Goal: Find specific page/section: Find specific page/section

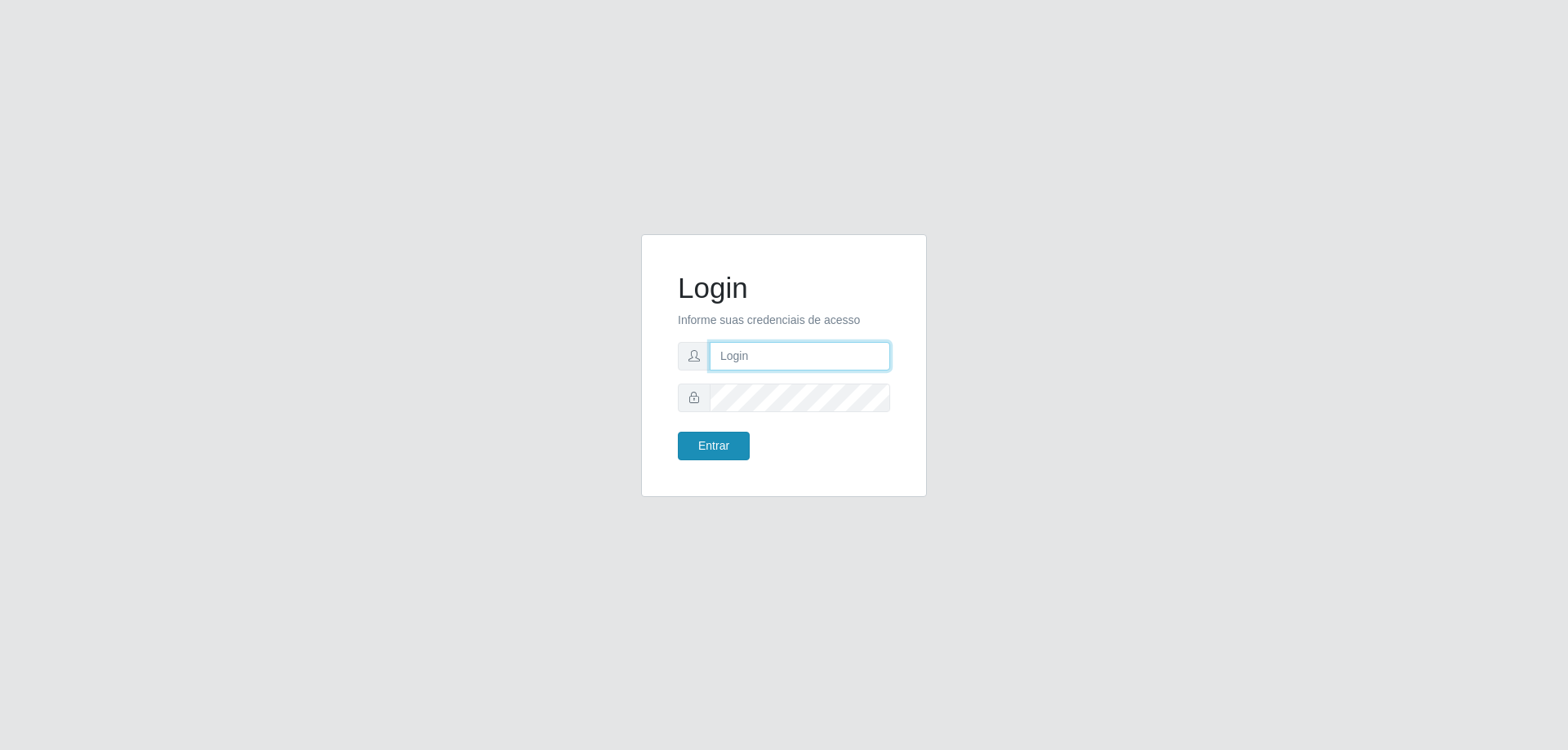
type input "[EMAIL_ADDRESS][DOMAIN_NAME]"
click at [716, 457] on button "Entrar" at bounding box center [713, 446] width 72 height 29
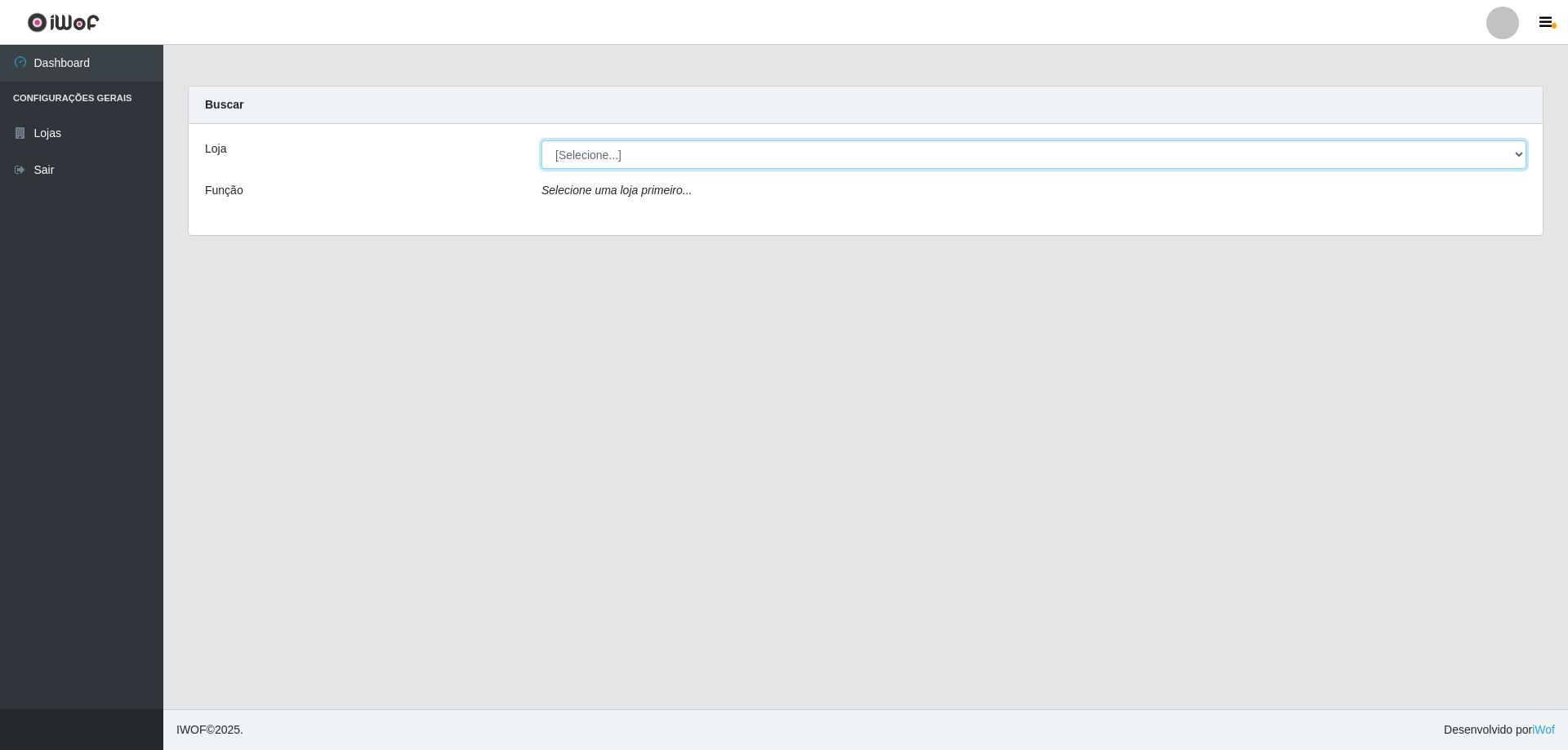
click at [1521, 155] on select "[Selecione...] Atacado Vem - [STREET_ADDRESS]" at bounding box center [1033, 154] width 985 height 29
select select "461"
click at [541, 140] on select "[Selecione...] Atacado Vem - [STREET_ADDRESS]" at bounding box center [1033, 154] width 985 height 29
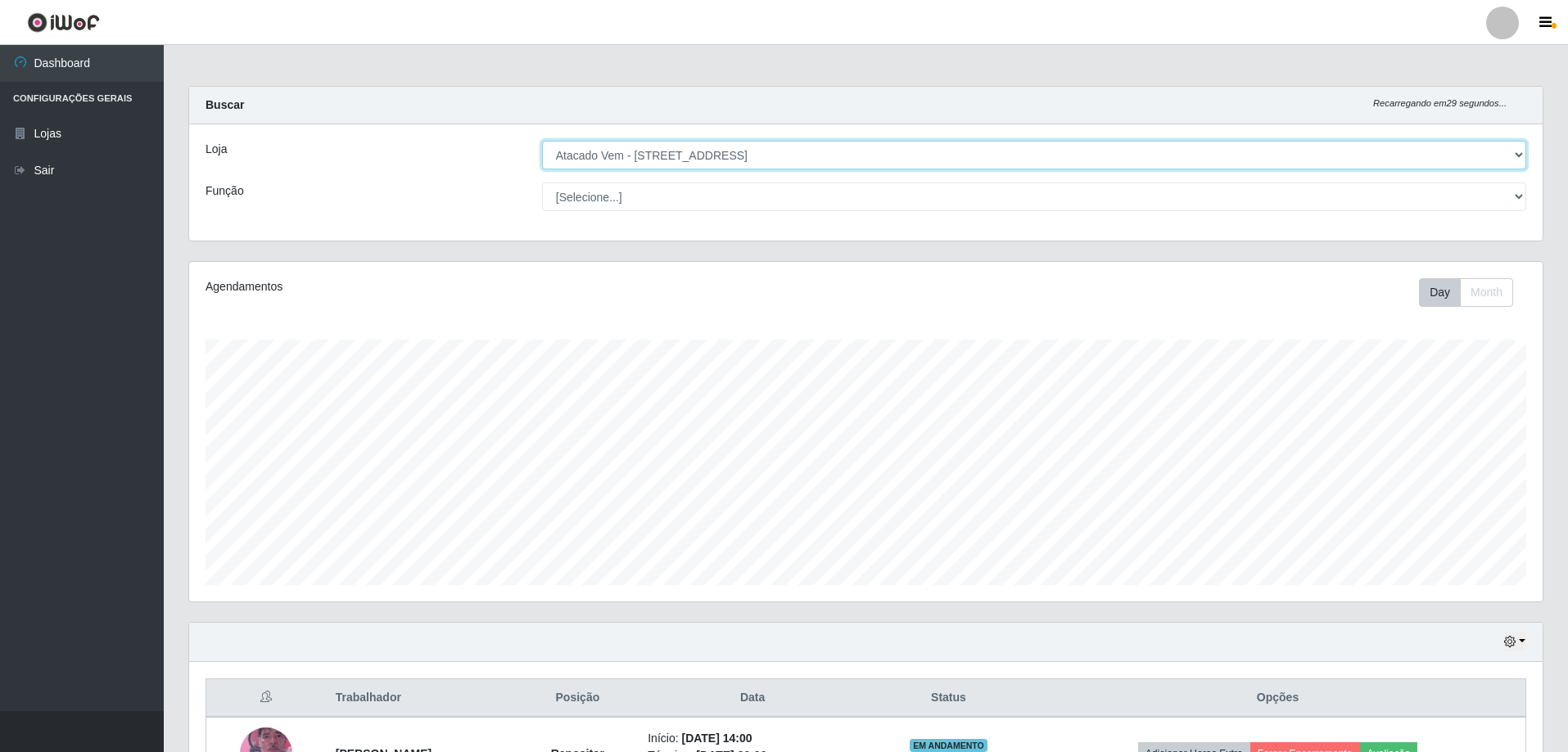
scroll to position [339, 1353]
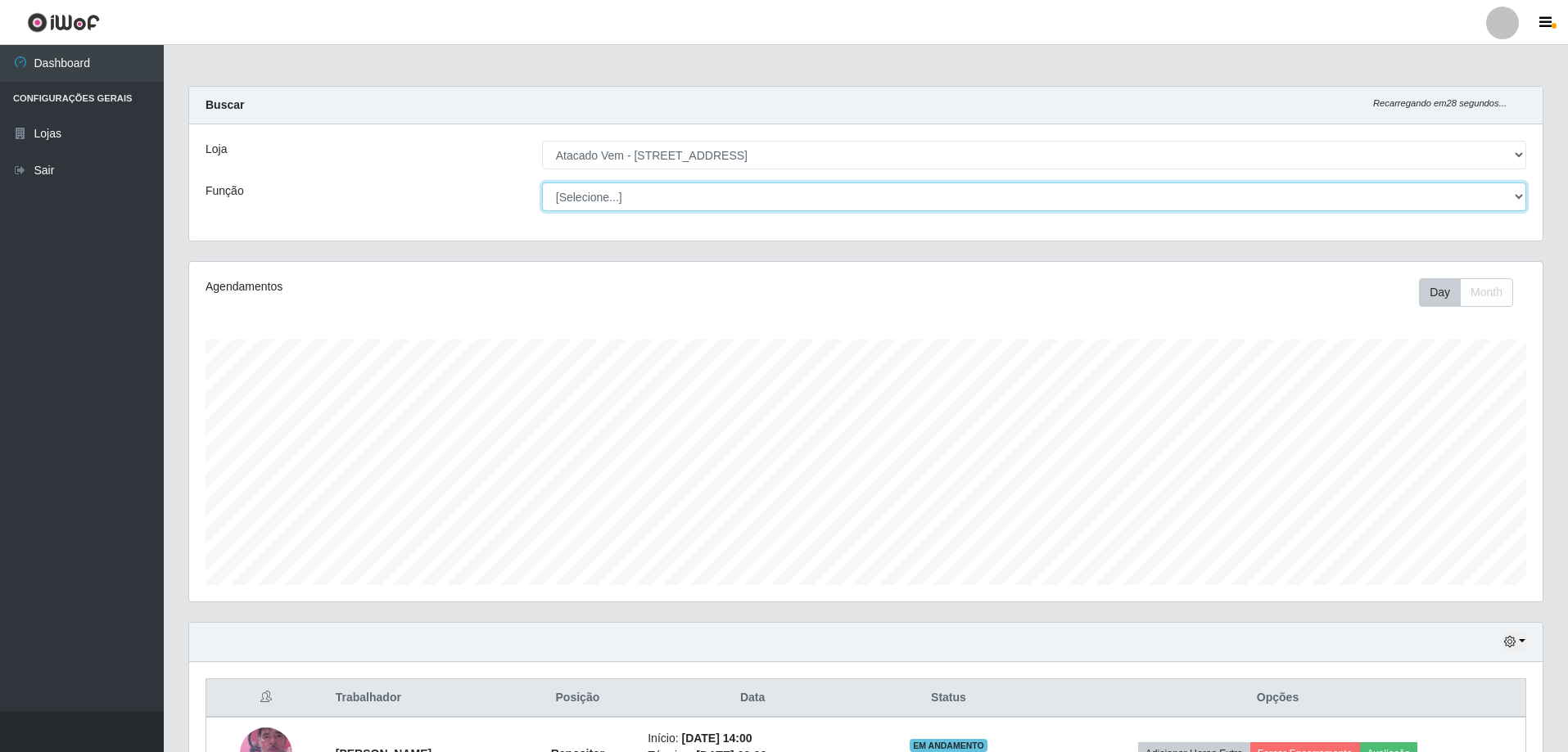
click at [1519, 198] on select "[Selecione...] Carregador e Descarregador de Caminhão Carregador e Descarregado…" at bounding box center [1034, 196] width 984 height 29
click at [542, 182] on select "[Selecione...] Carregador e Descarregador de Caminhão Carregador e Descarregado…" at bounding box center [1034, 196] width 984 height 29
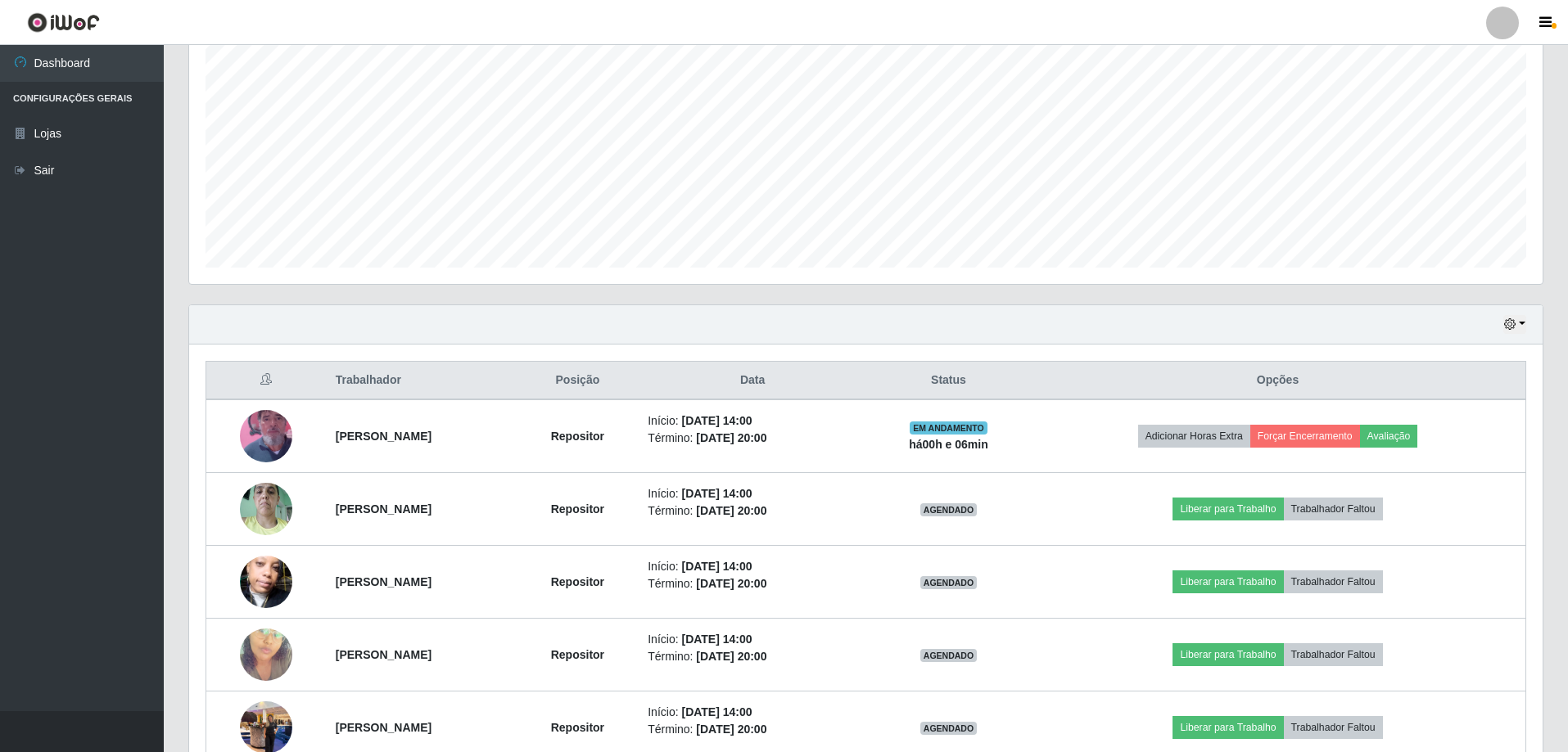
scroll to position [408, 0]
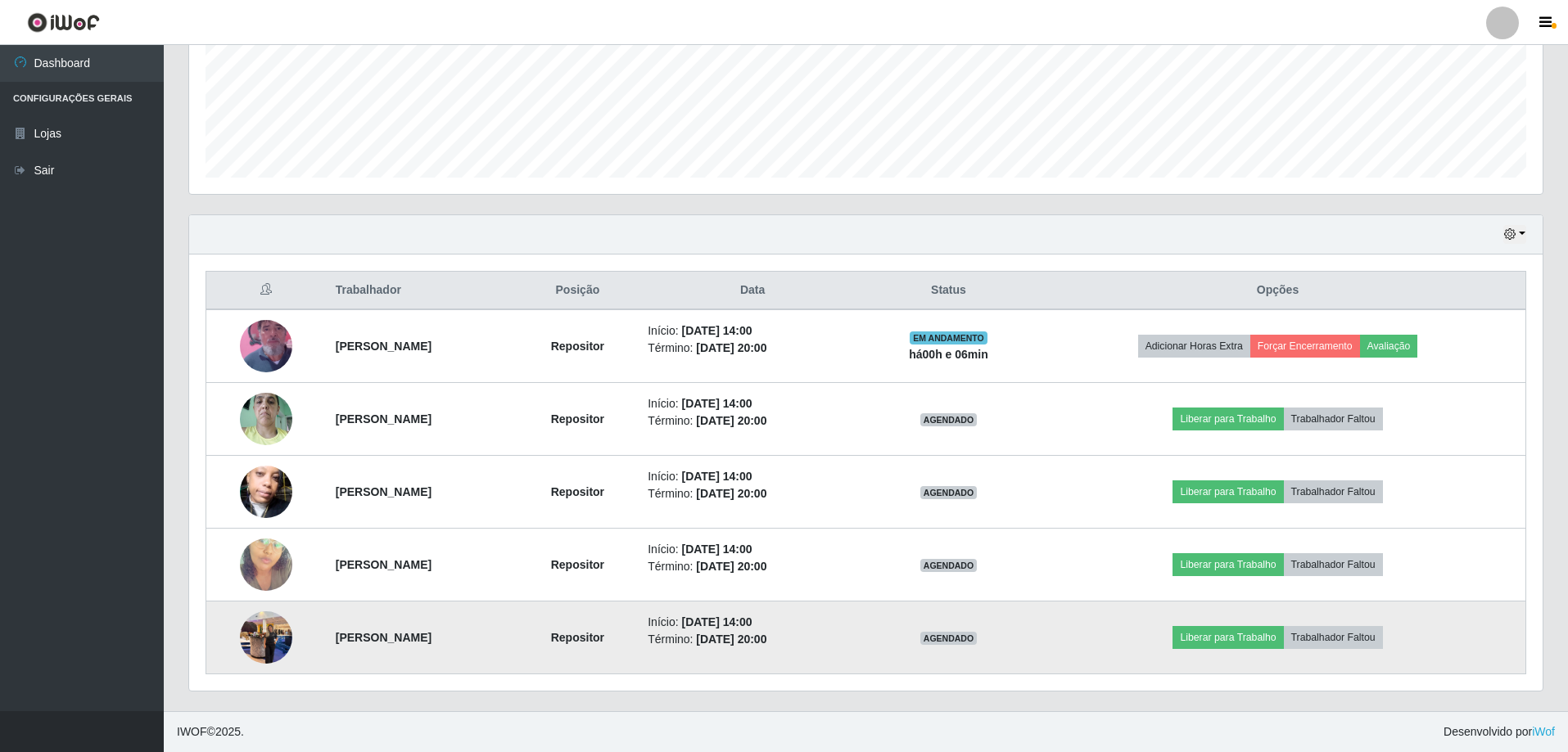
click at [280, 632] on img at bounding box center [266, 637] width 53 height 70
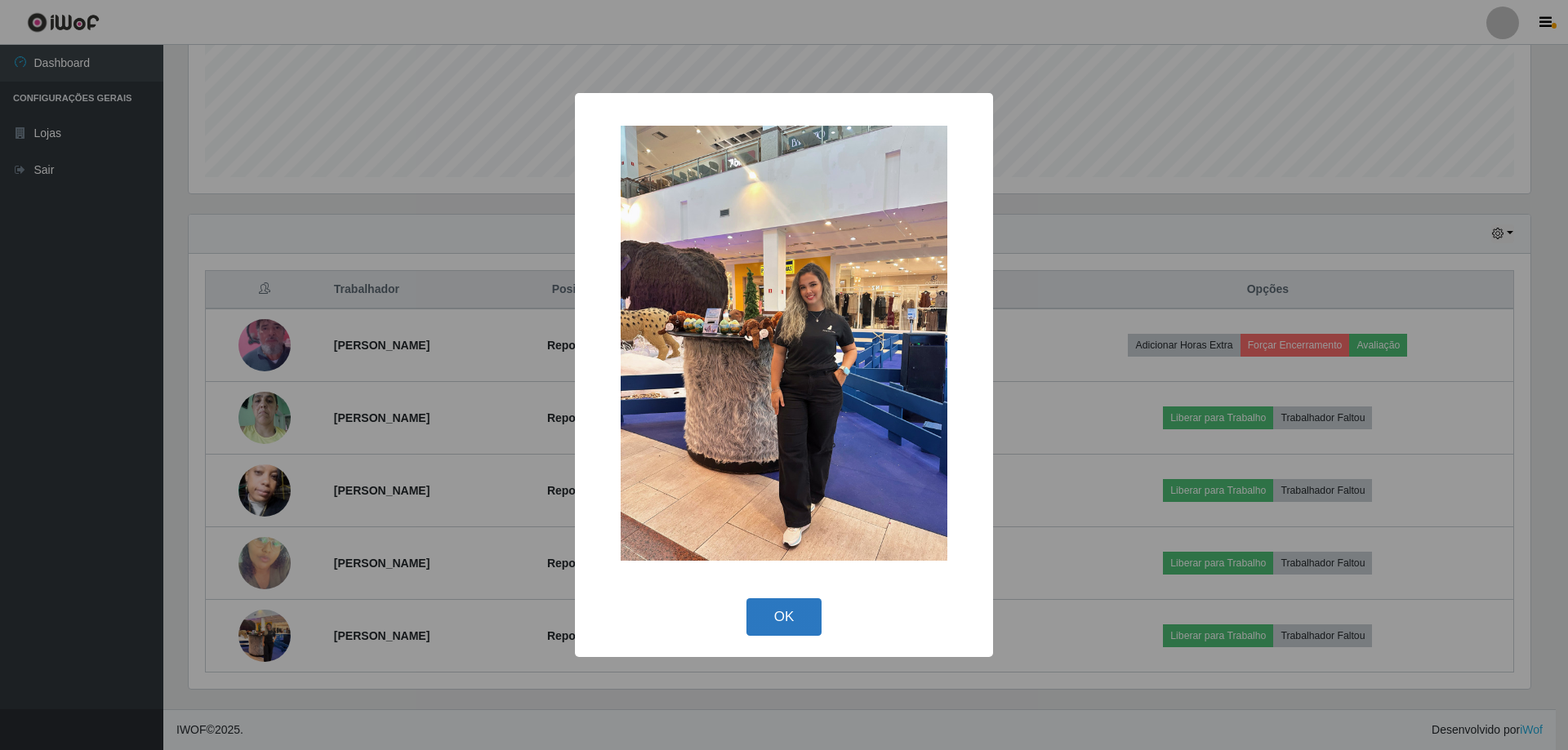
click at [791, 611] on button "OK" at bounding box center [784, 617] width 76 height 39
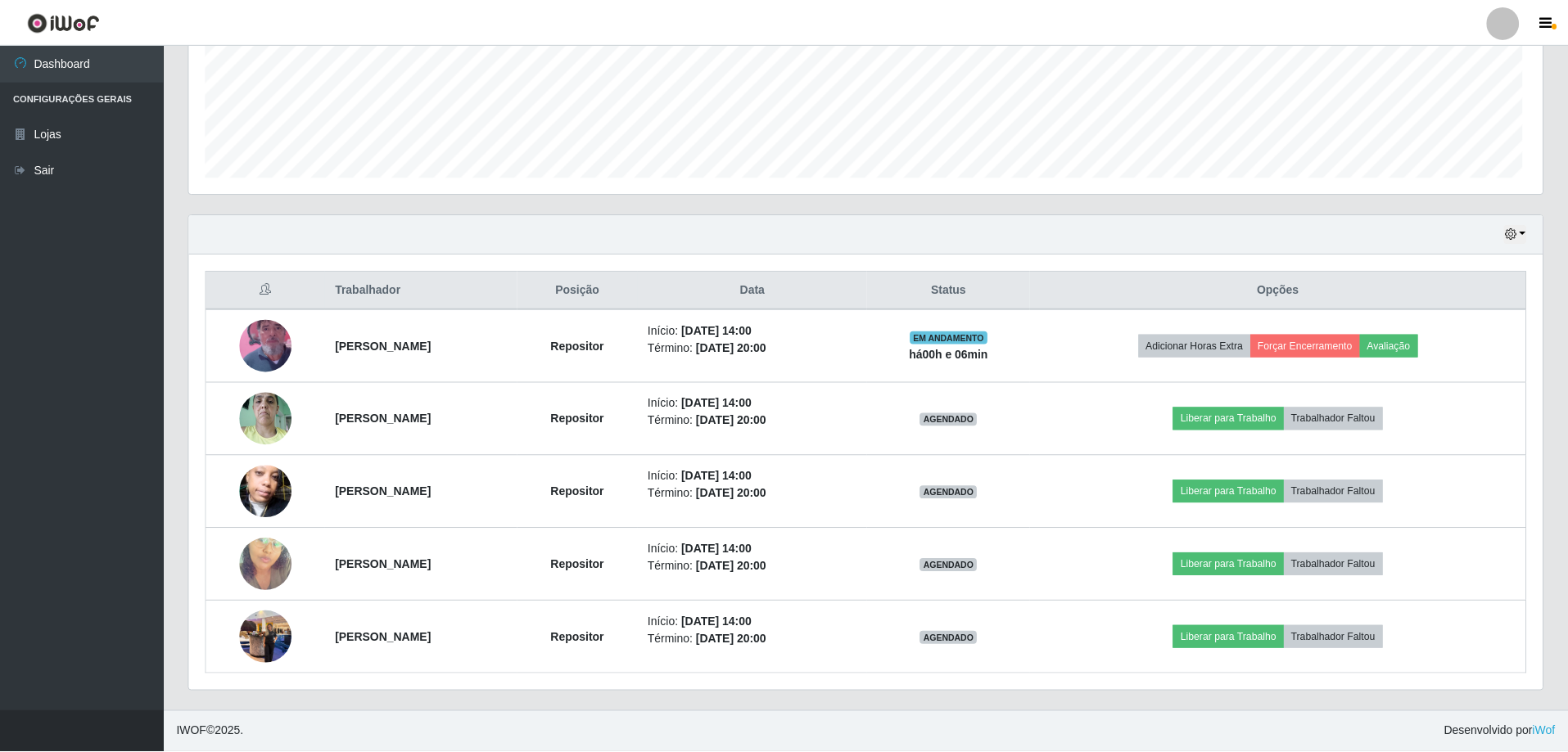
scroll to position [339, 1353]
click at [1528, 232] on div "Hoje 1 dia 3 dias 1 Semana Não encerrados" at bounding box center [866, 235] width 1353 height 39
click at [1519, 237] on button "button" at bounding box center [1515, 234] width 23 height 19
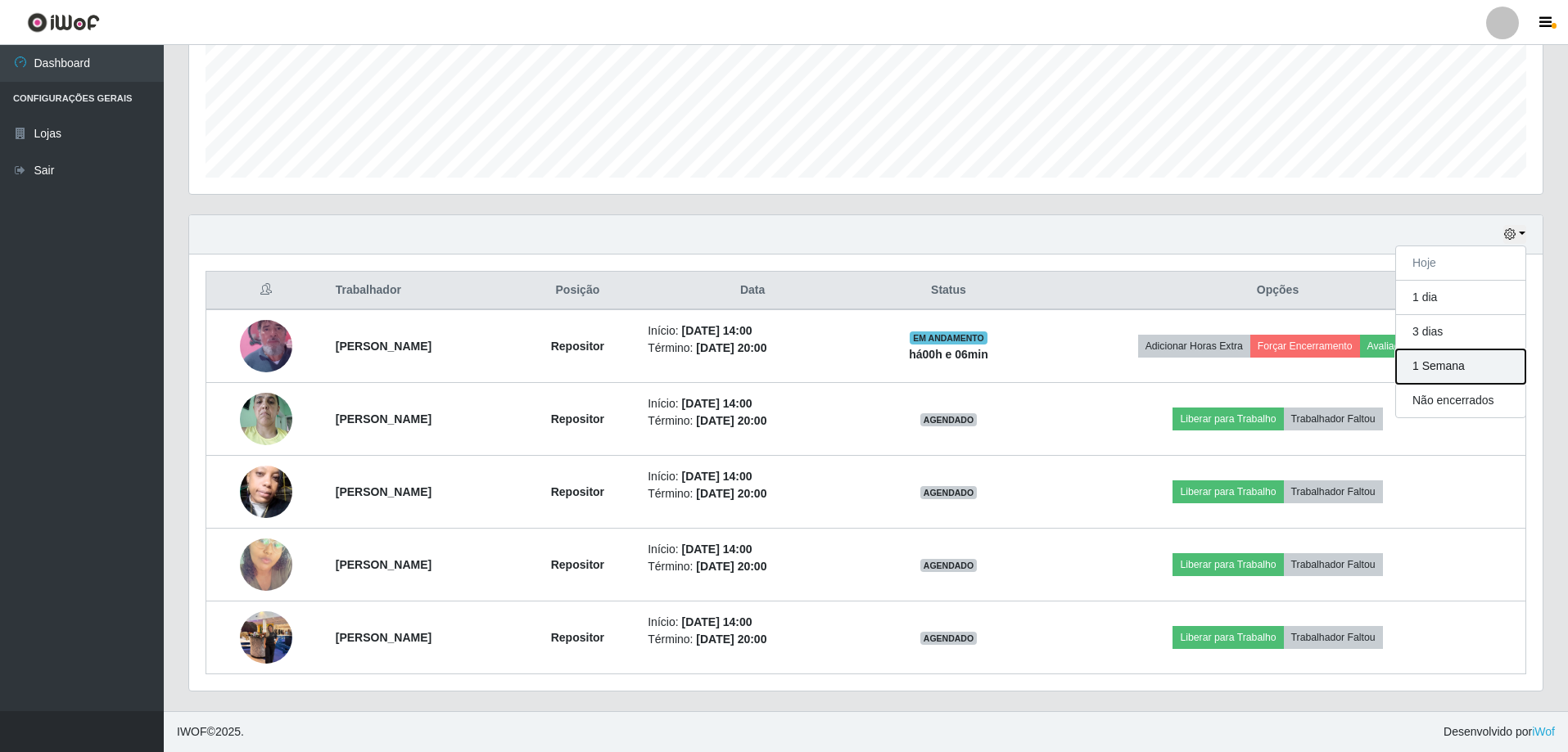
click at [1455, 368] on button "1 Semana" at bounding box center [1460, 367] width 129 height 35
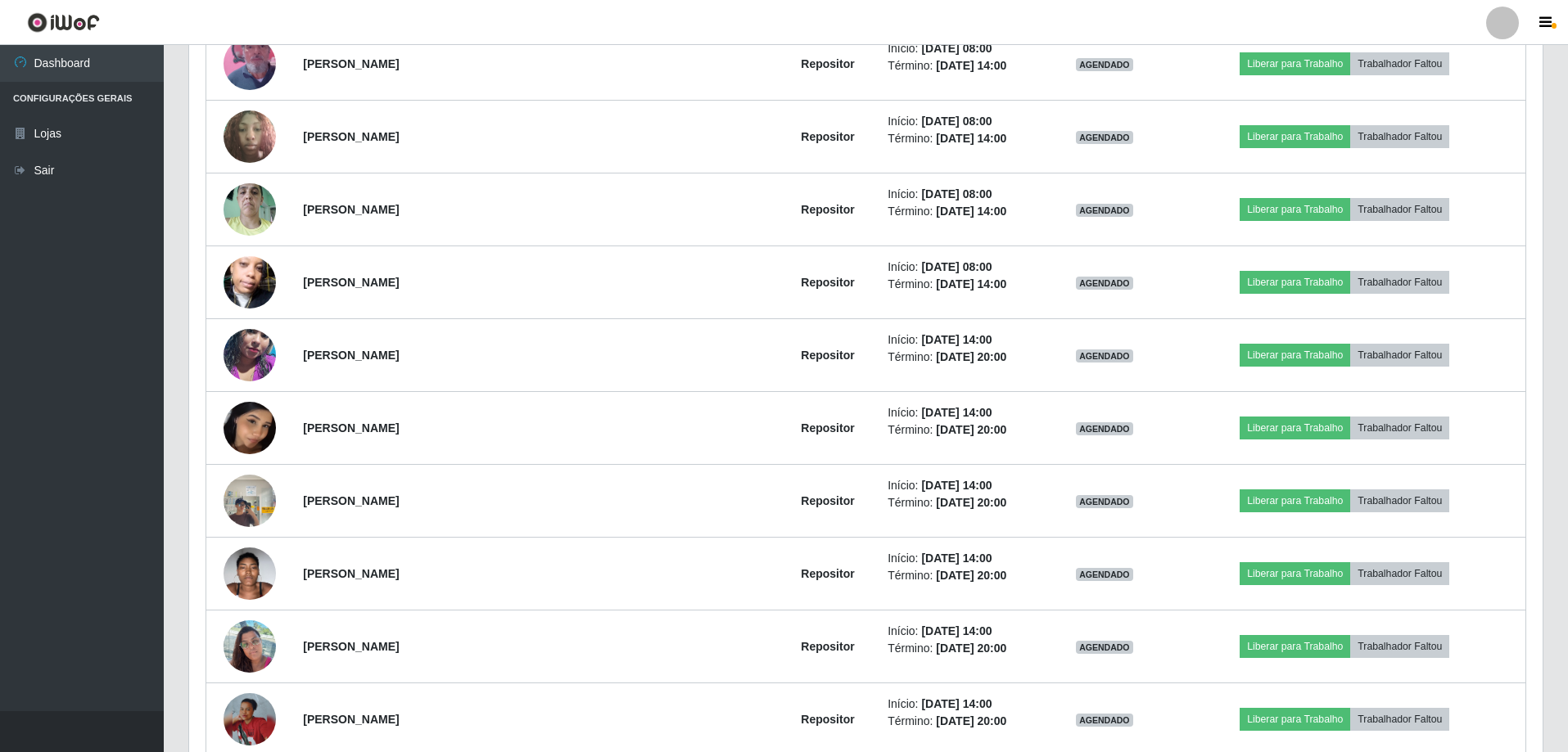
scroll to position [1138, 0]
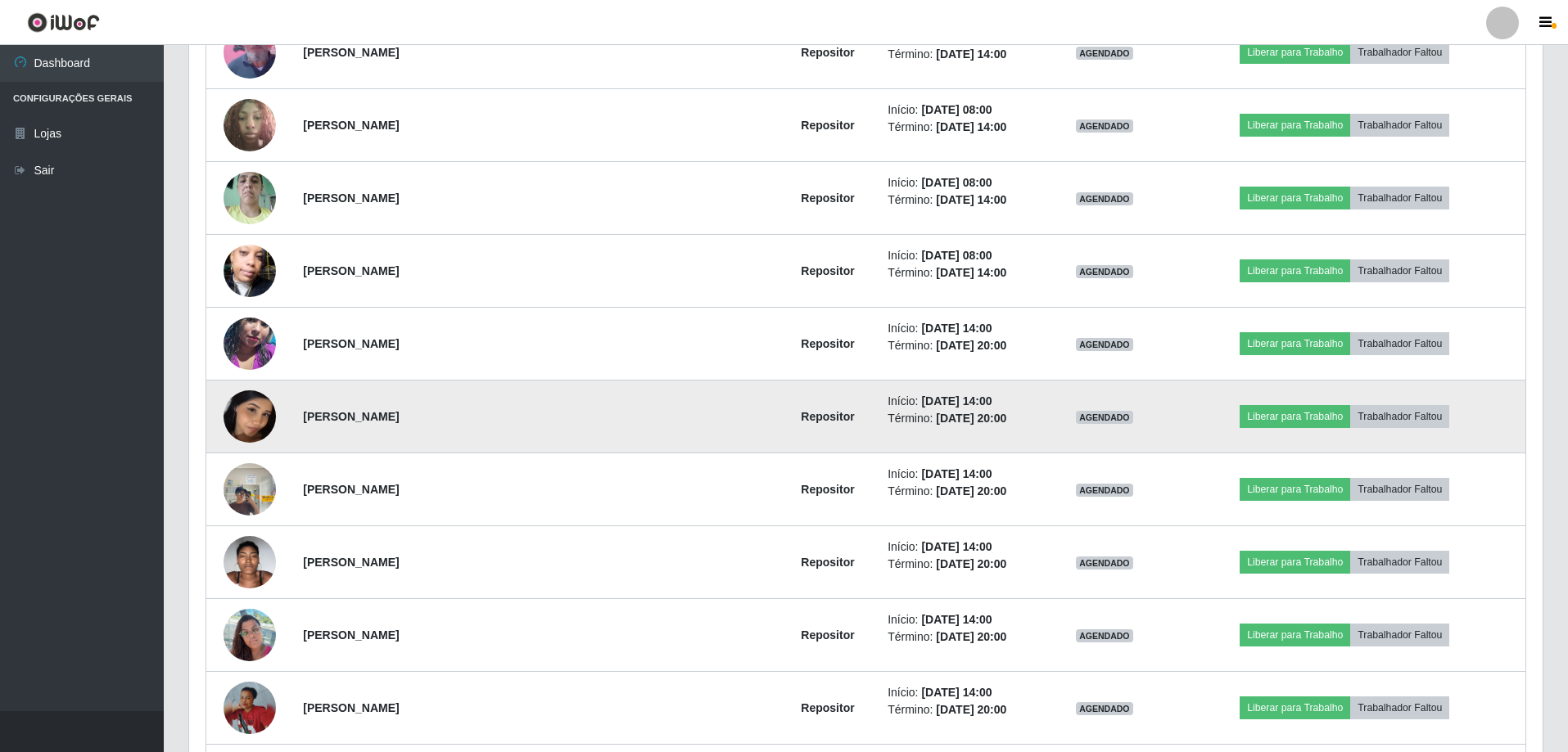
click at [247, 410] on img at bounding box center [250, 416] width 53 height 68
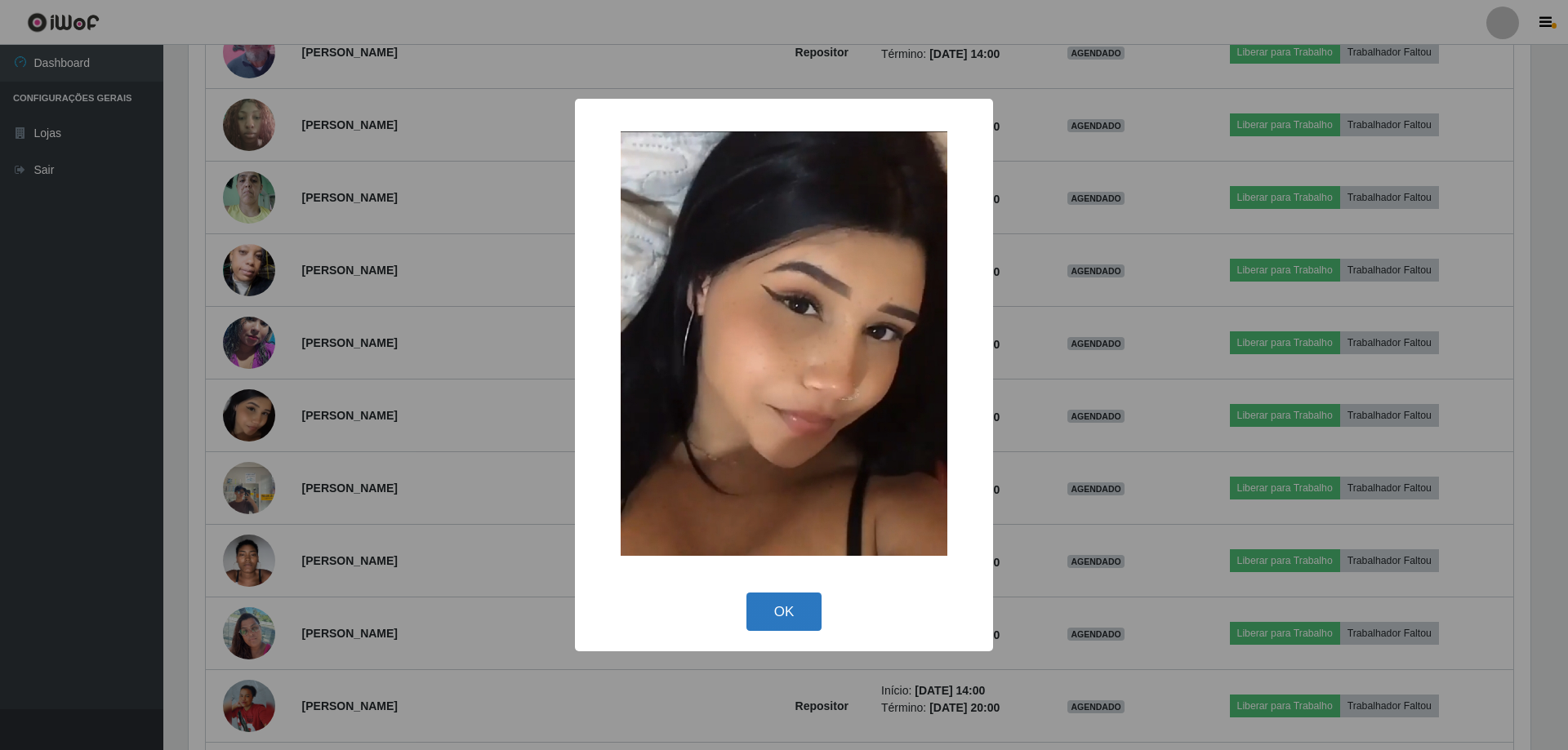
click at [780, 613] on button "OK" at bounding box center [784, 611] width 76 height 39
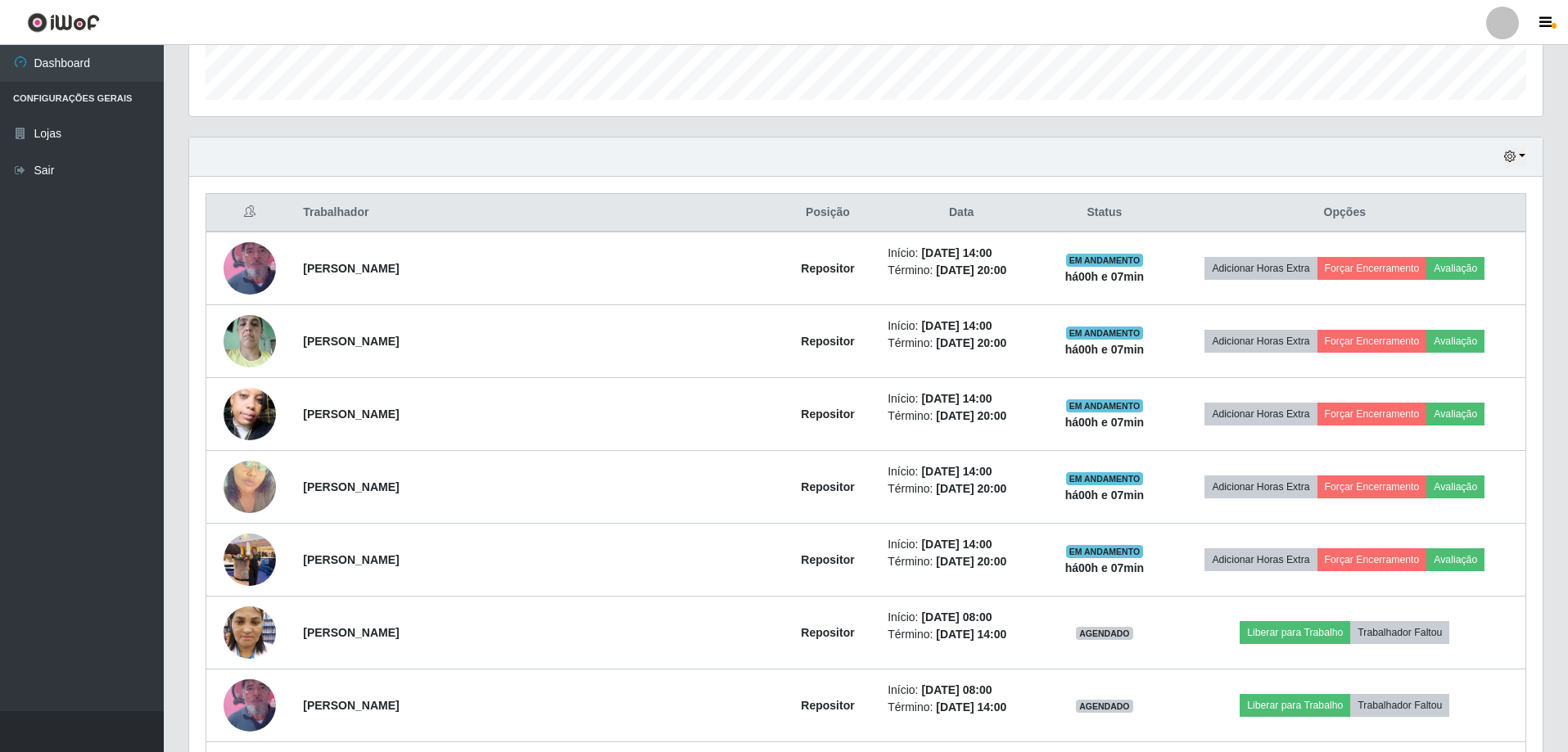
scroll to position [445, 0]
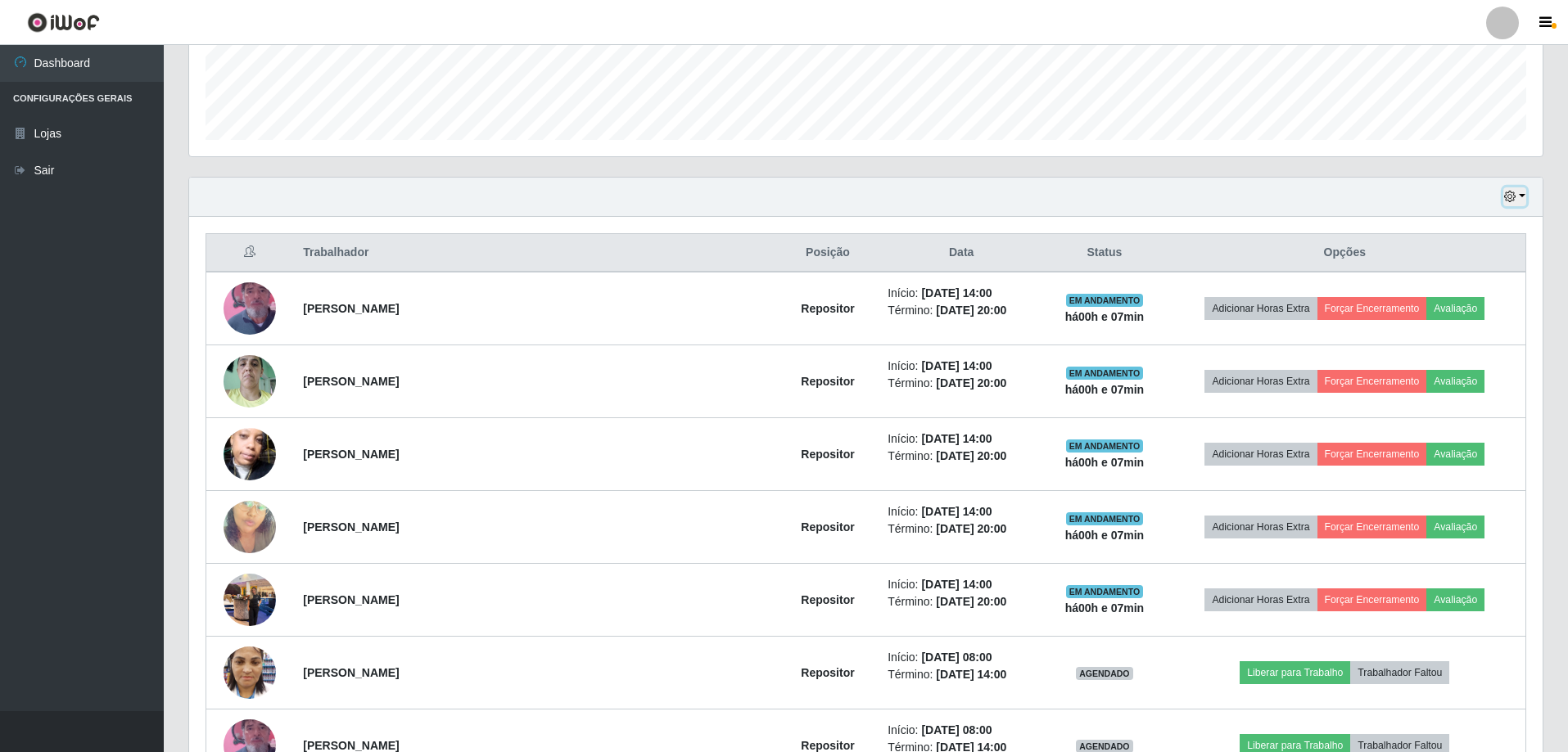
click at [1514, 191] on icon "button" at bounding box center [1510, 196] width 12 height 12
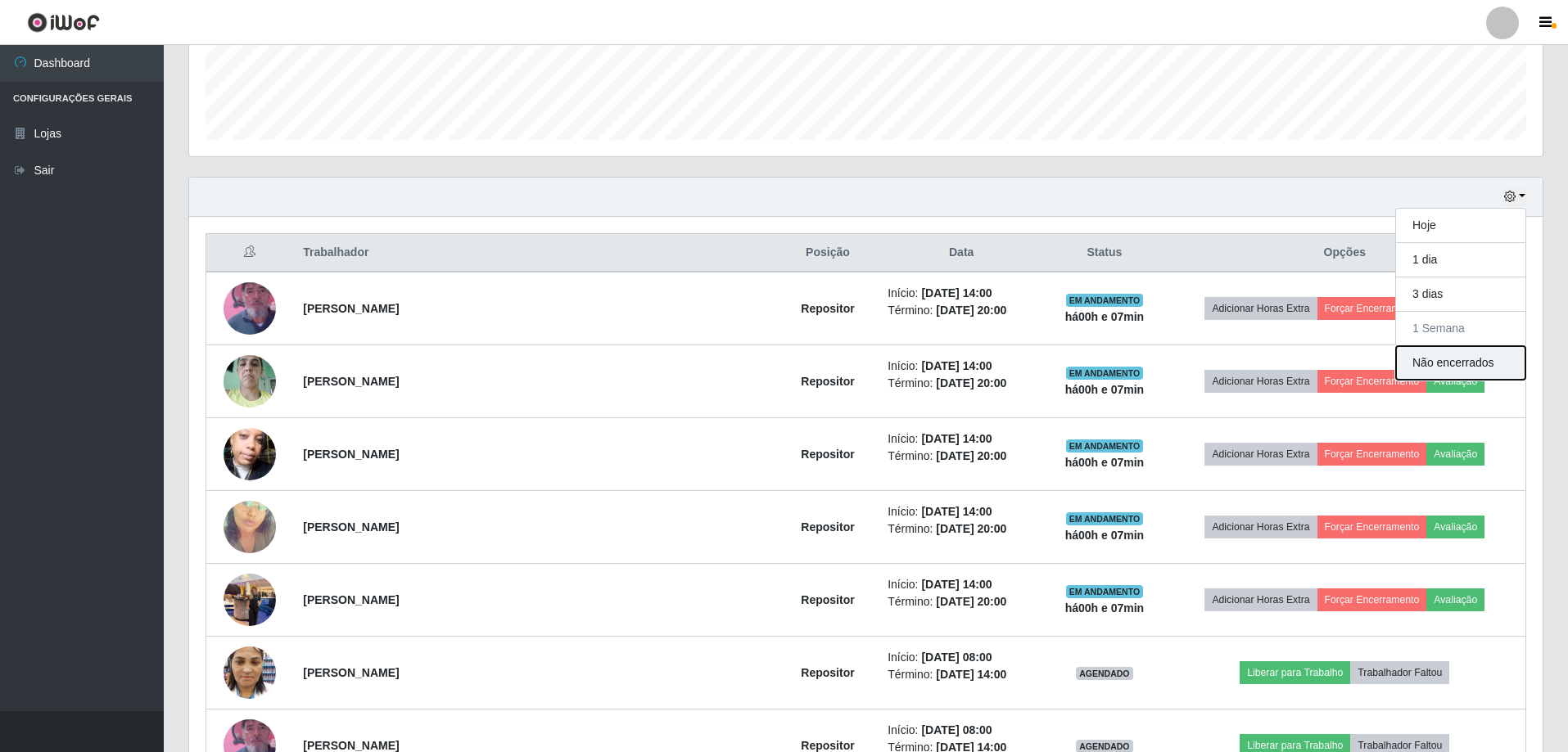
click at [1471, 367] on button "Não encerrados" at bounding box center [1460, 362] width 129 height 34
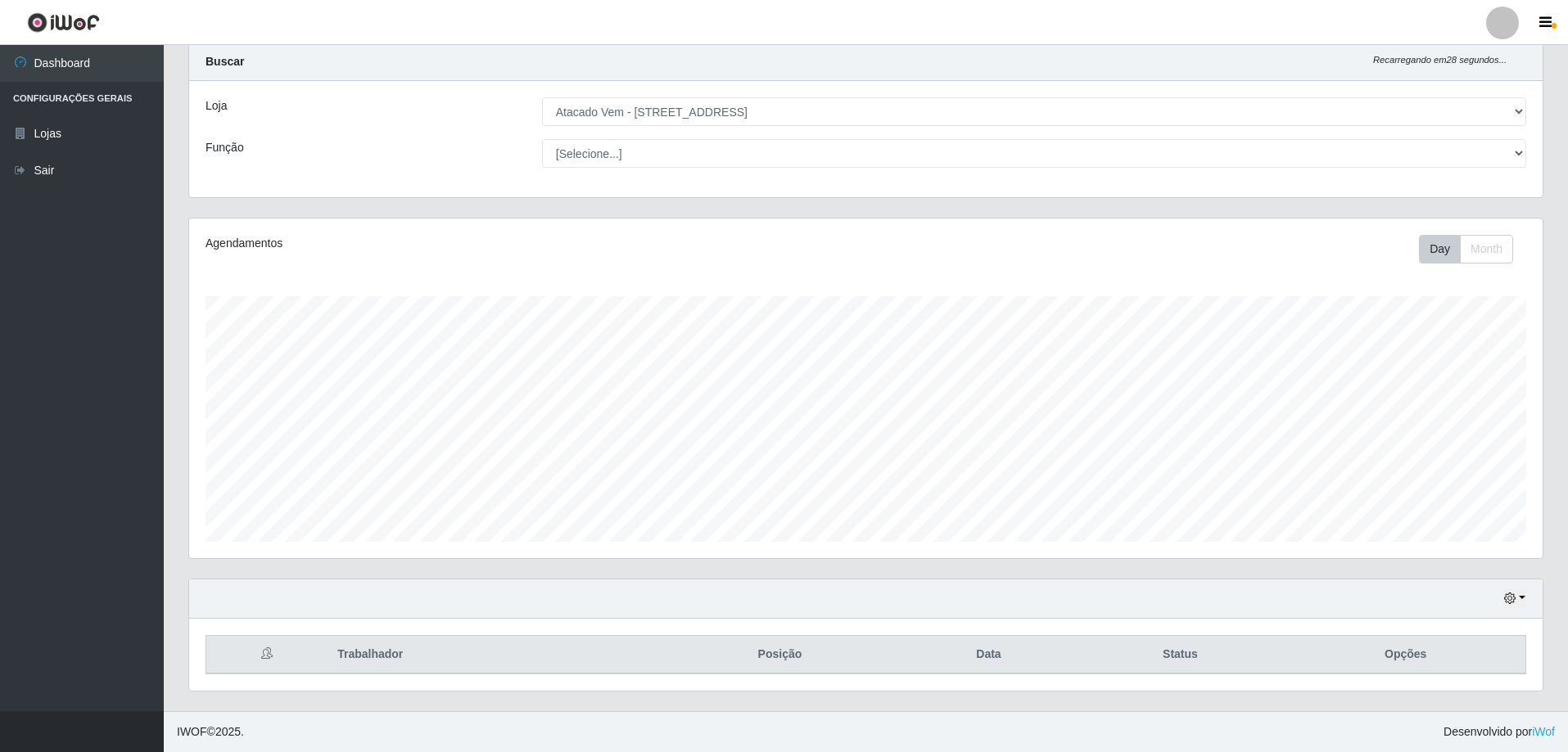
click at [1524, 394] on div "Carregando... Buscar Recarregando em 28 segundos... Loja [Selecione...] Atacado…" at bounding box center [865, 376] width 1404 height 668
click at [1510, 602] on icon "button" at bounding box center [1510, 598] width 12 height 12
click at [1448, 538] on button "1 Semana" at bounding box center [1460, 537] width 129 height 35
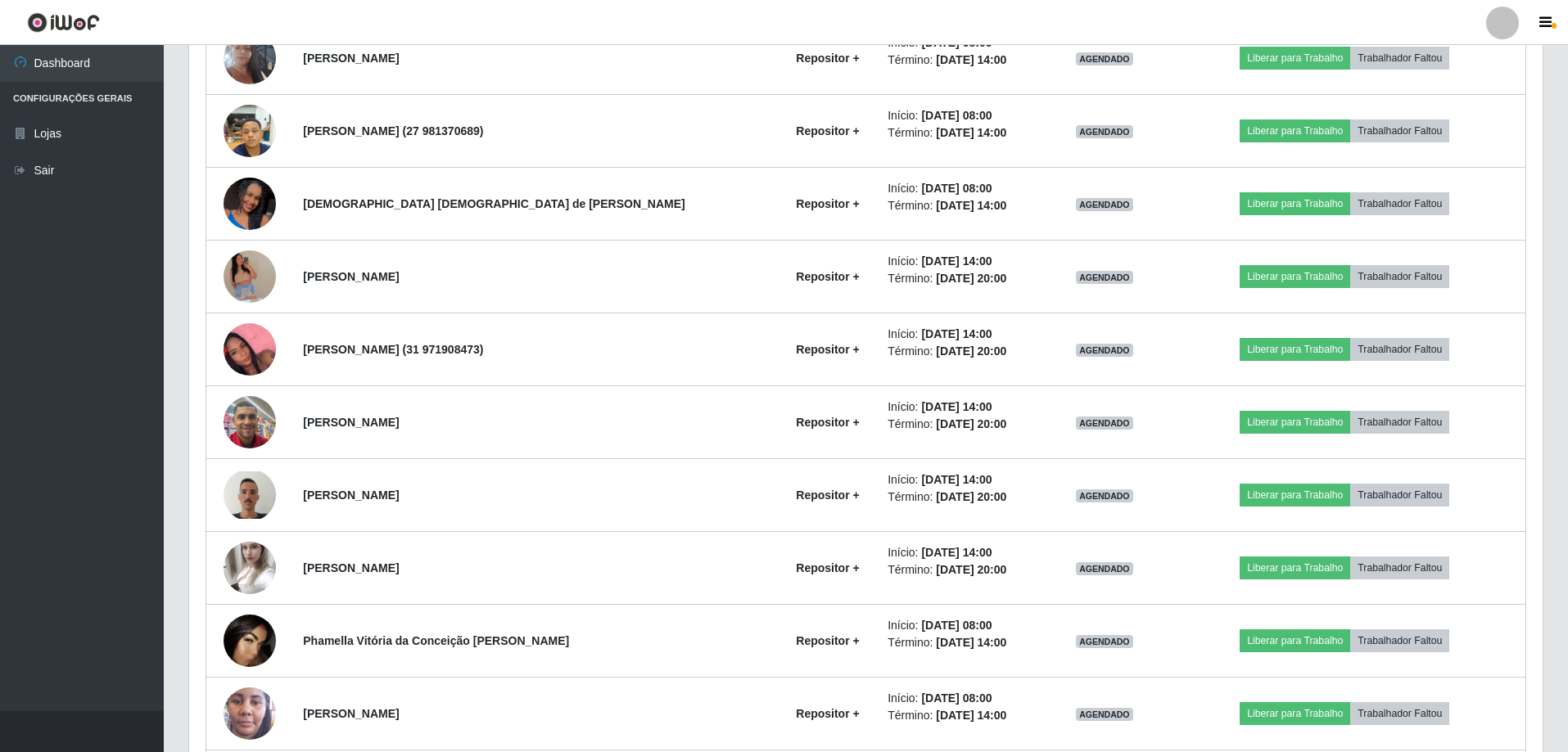
scroll to position [2826, 0]
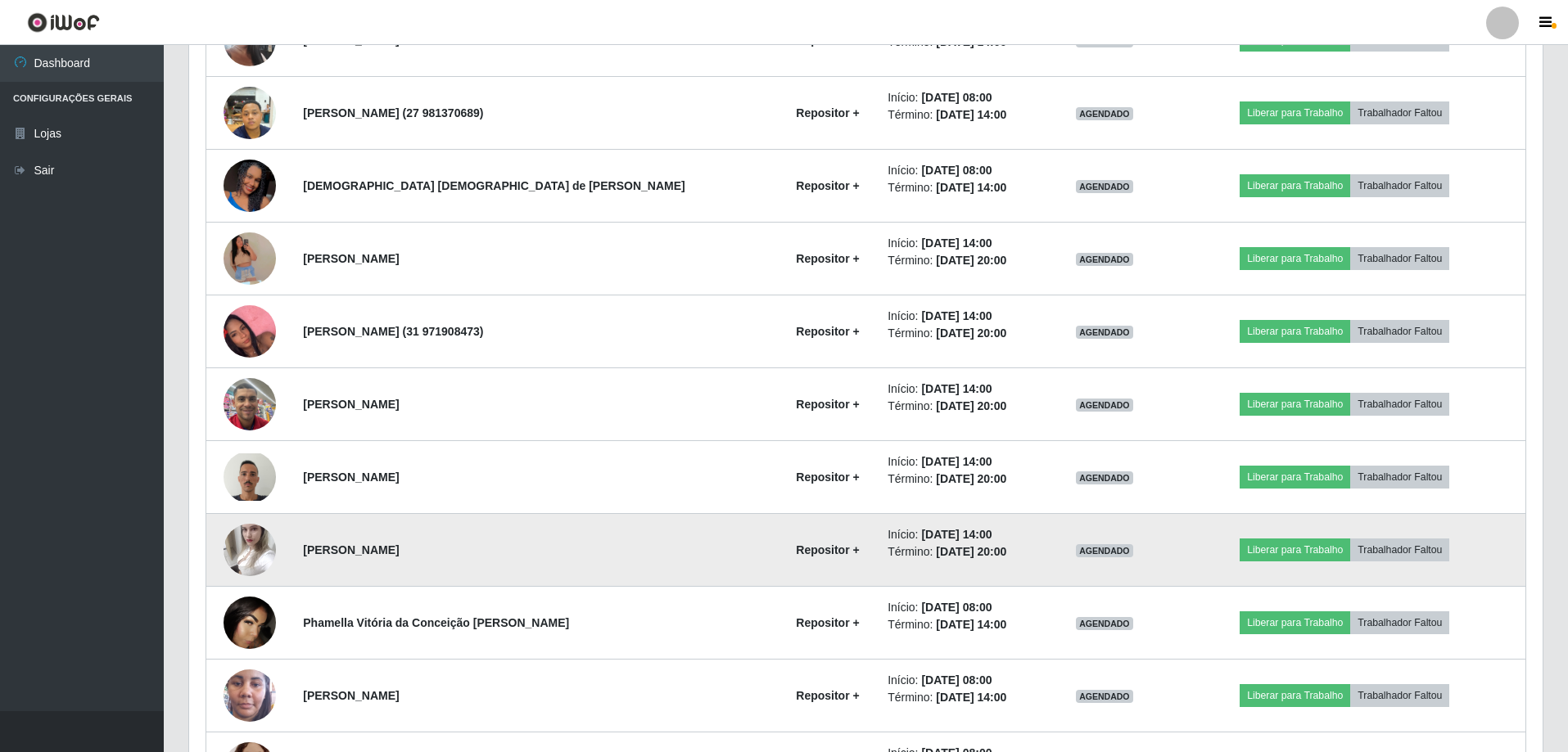
click at [253, 547] on img at bounding box center [250, 549] width 53 height 70
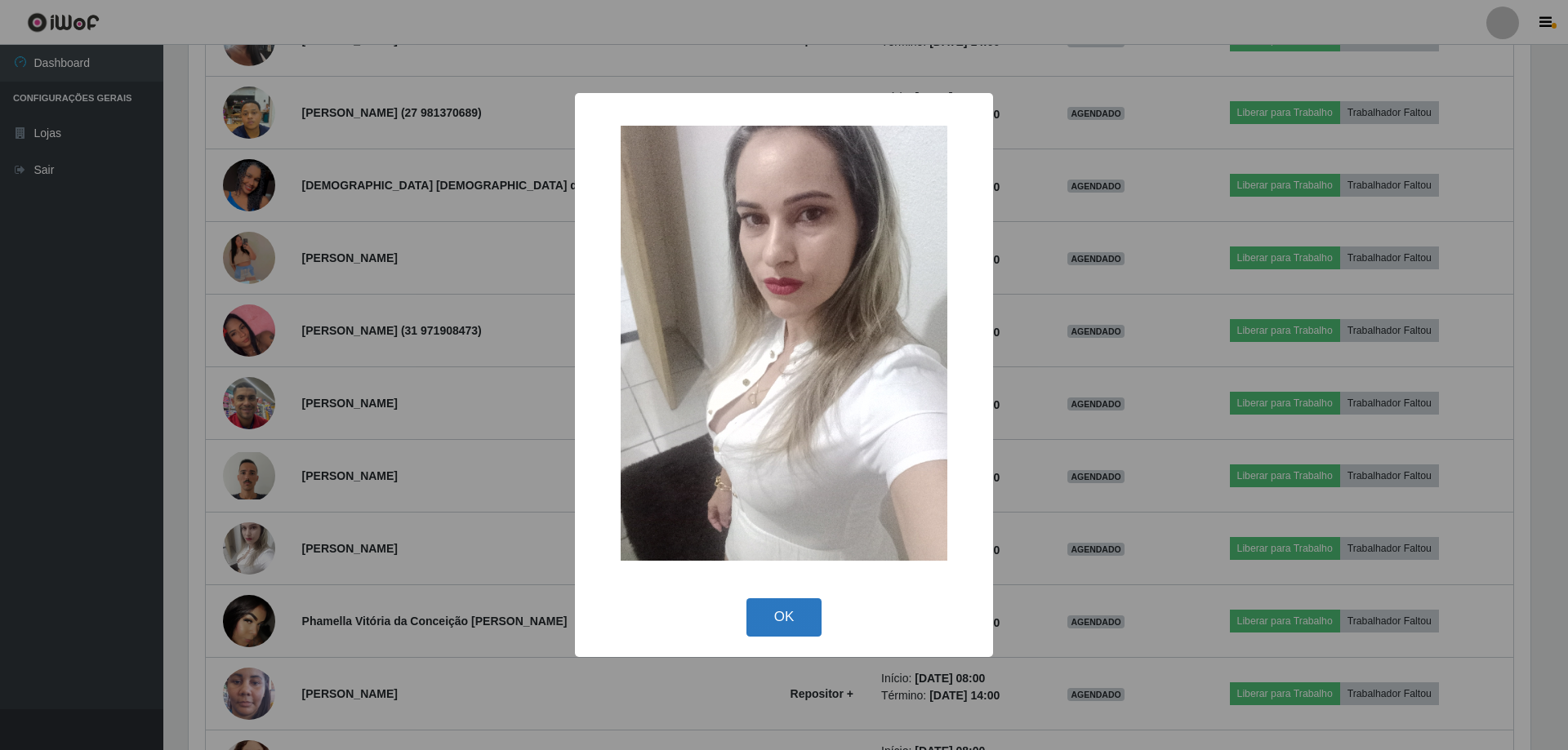
click at [766, 600] on button "OK" at bounding box center [784, 617] width 76 height 39
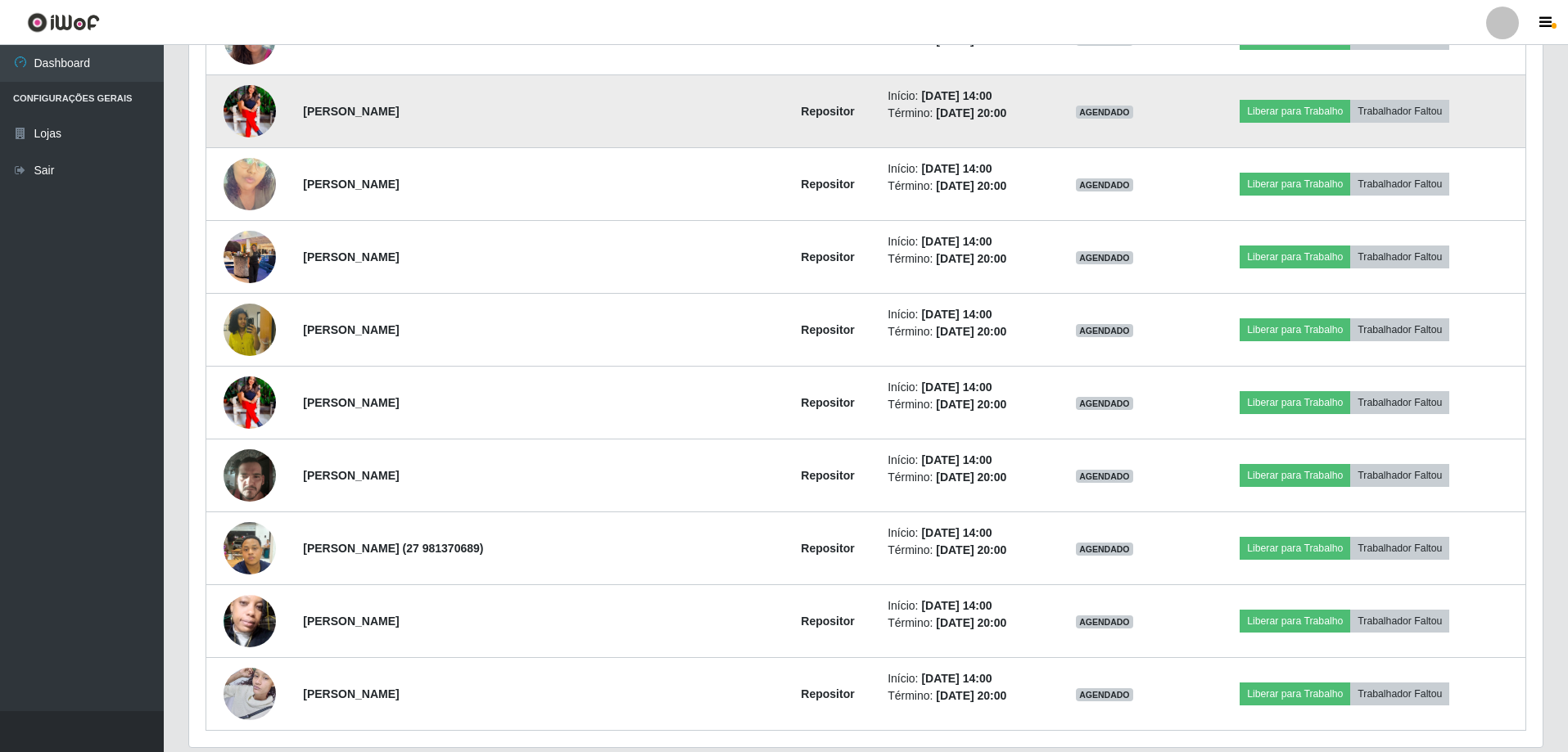
scroll to position [4477, 0]
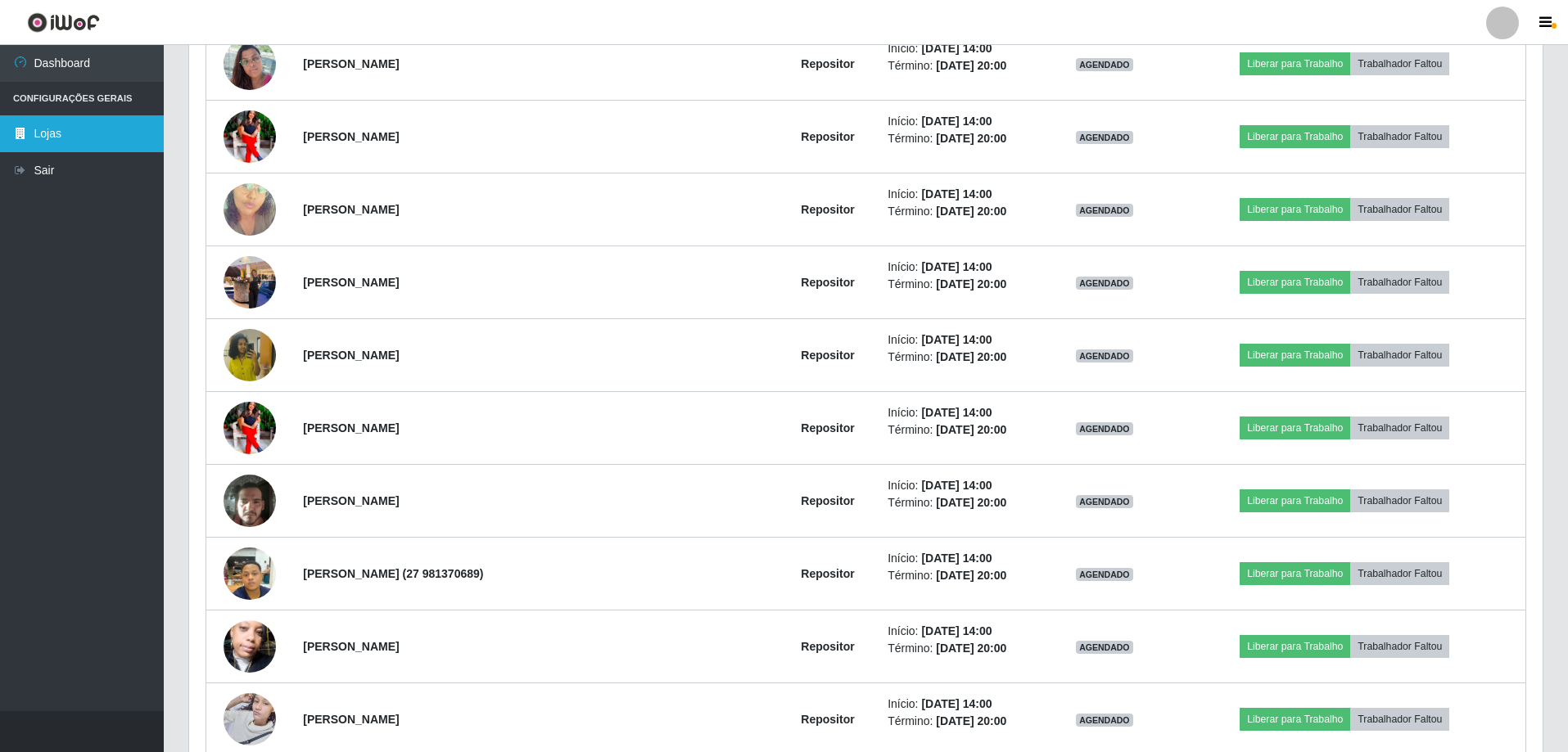
click at [75, 123] on link "Lojas" at bounding box center [81, 133] width 164 height 37
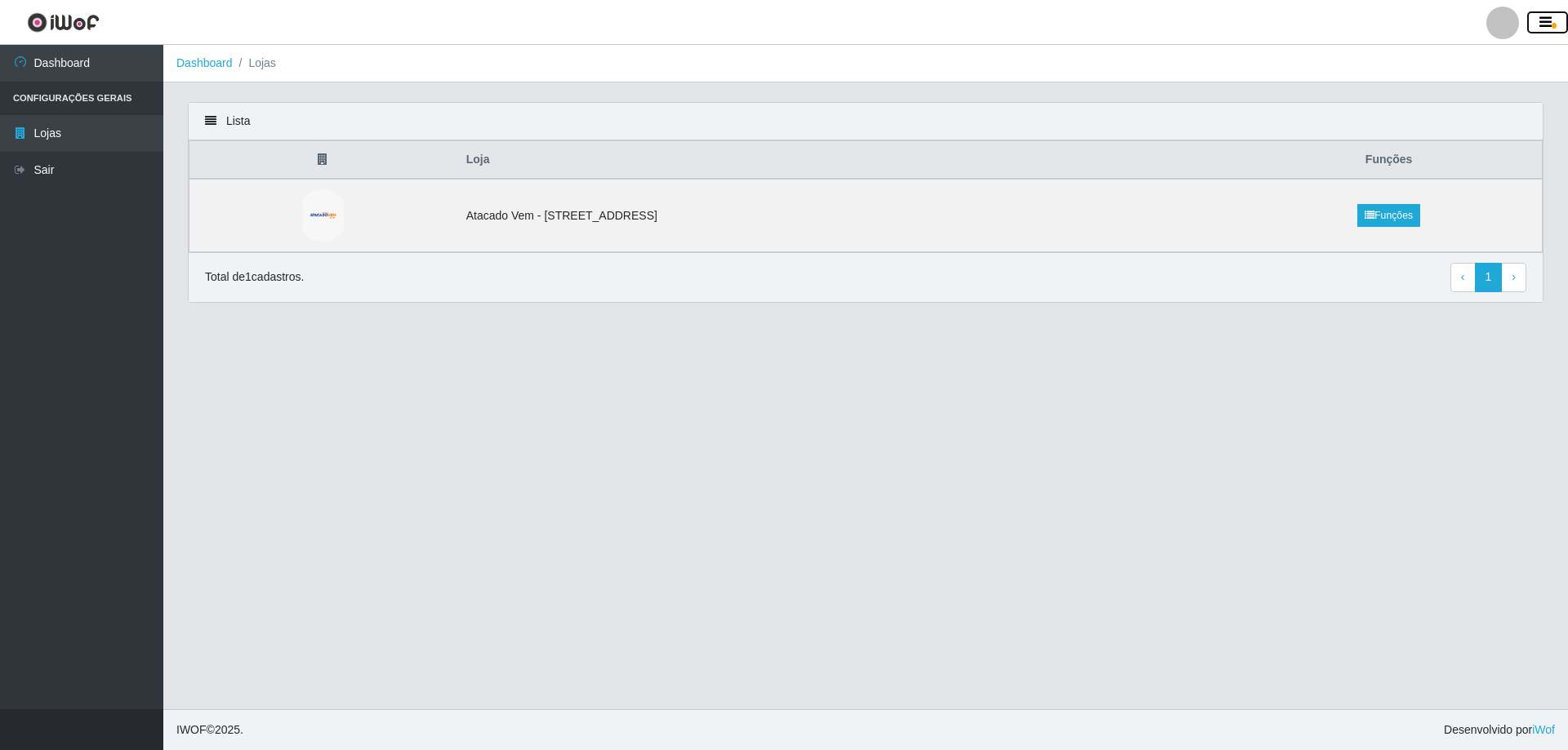
click at [1543, 23] on icon "button" at bounding box center [1545, 23] width 12 height 15
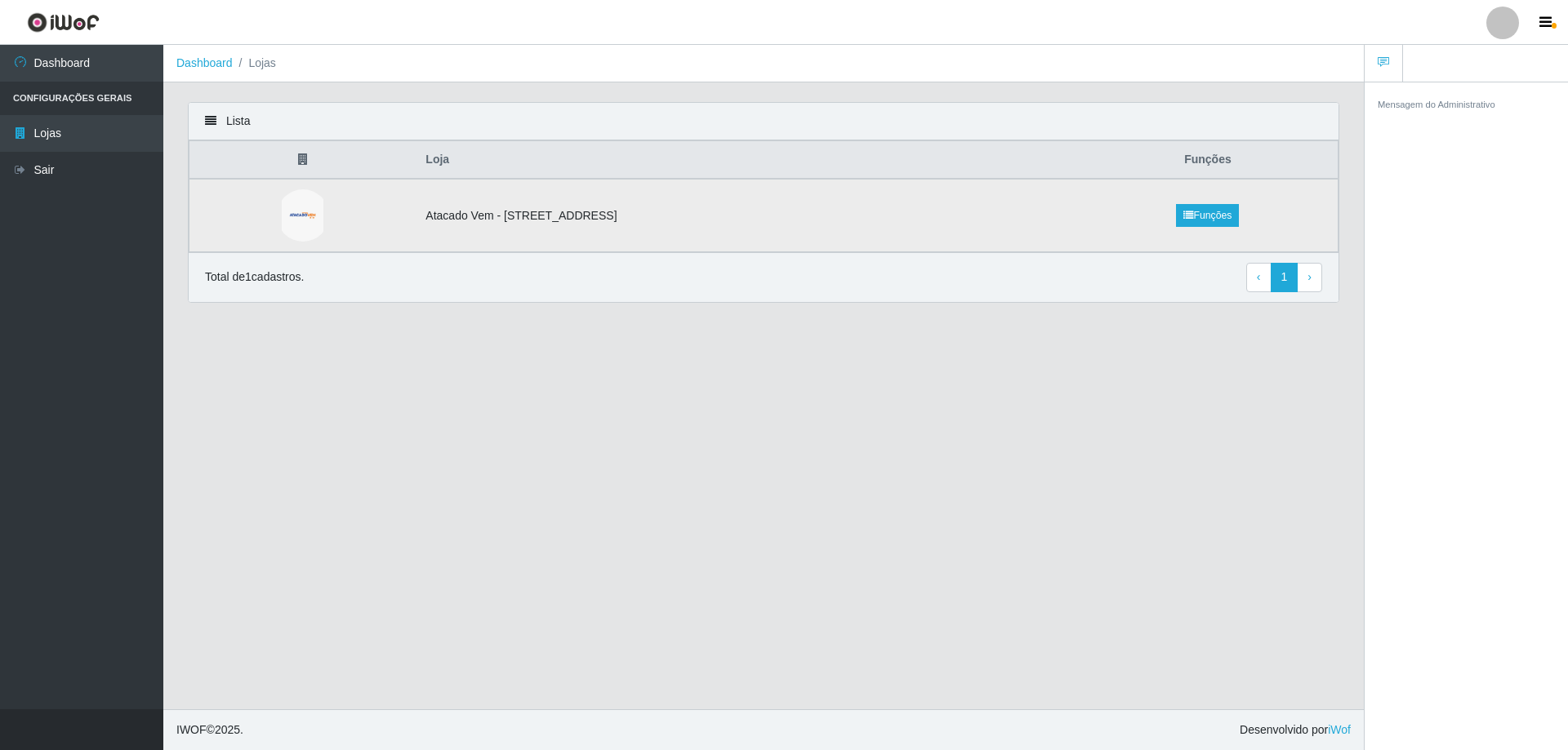
click at [421, 224] on td "Atacado Vem - [STREET_ADDRESS]" at bounding box center [746, 216] width 662 height 74
click at [937, 225] on td "Atacado Vem - [STREET_ADDRESS]" at bounding box center [746, 216] width 662 height 74
click at [1201, 218] on link "Funções" at bounding box center [1207, 216] width 63 height 23
